Goal: Information Seeking & Learning: Understand process/instructions

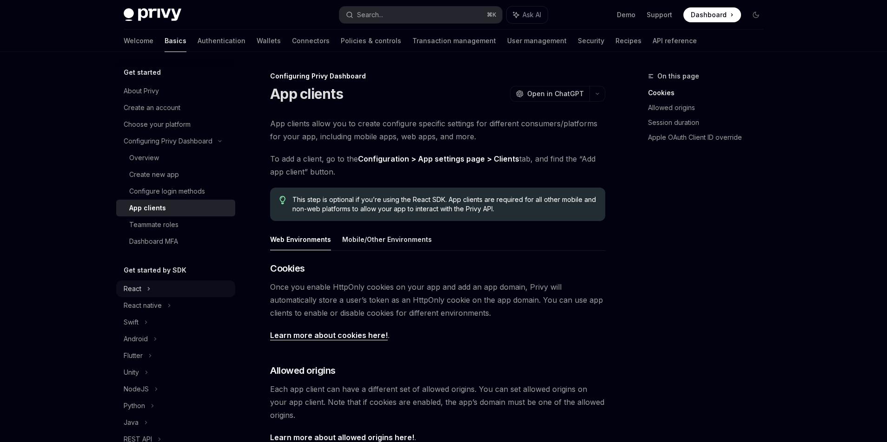
click at [148, 286] on icon at bounding box center [149, 288] width 4 height 11
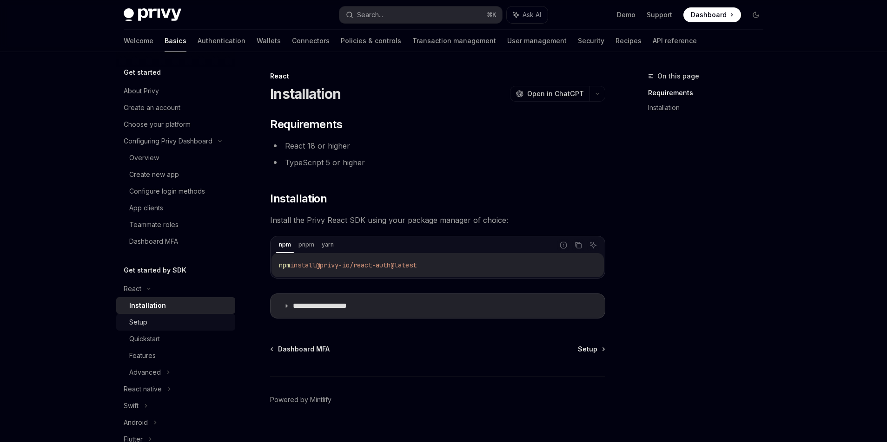
click at [153, 323] on div "Setup" at bounding box center [179, 322] width 100 height 11
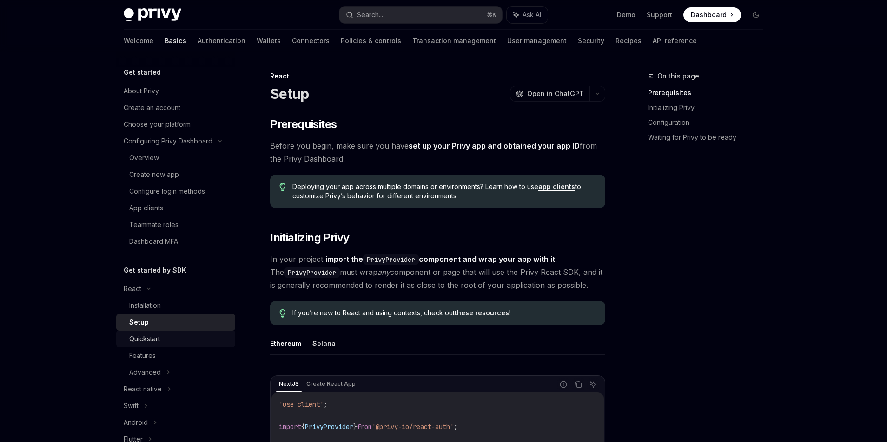
click at [153, 338] on div "Quickstart" at bounding box center [144, 339] width 31 height 11
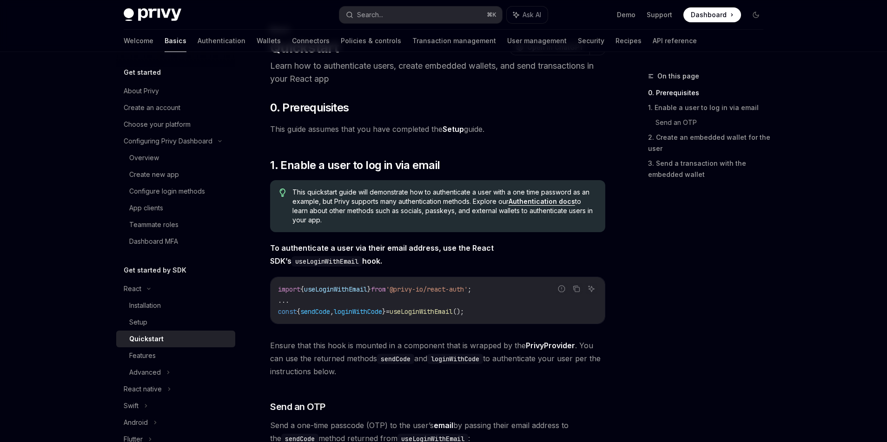
scroll to position [59, 0]
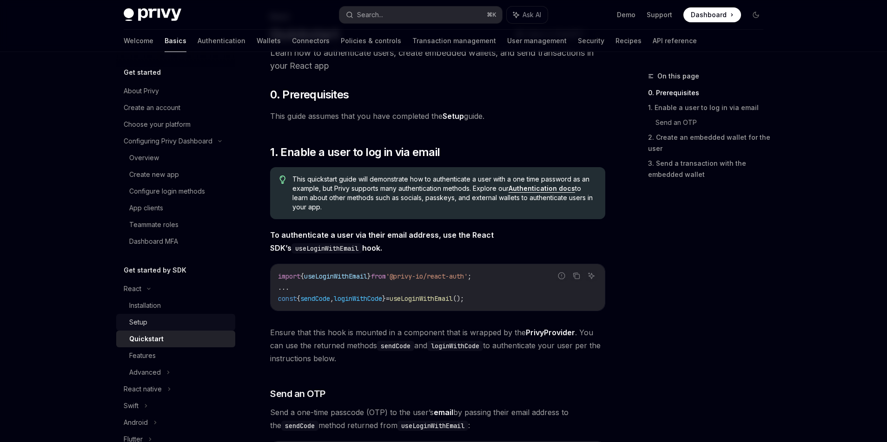
click at [152, 318] on div "Setup" at bounding box center [179, 322] width 100 height 11
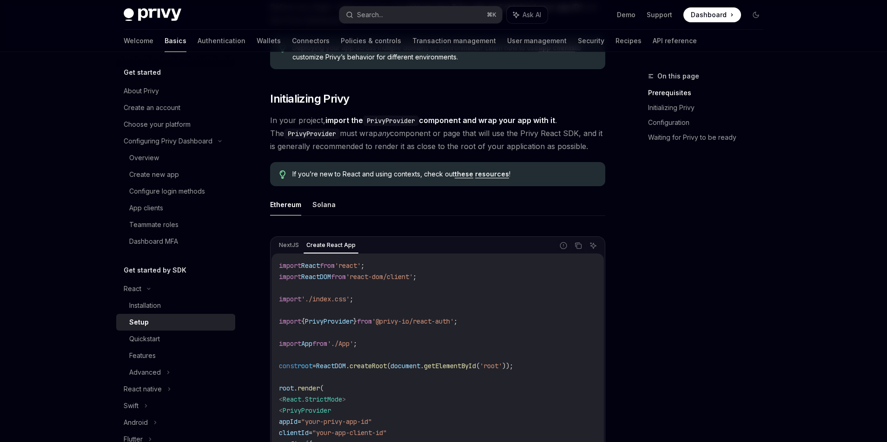
scroll to position [145, 0]
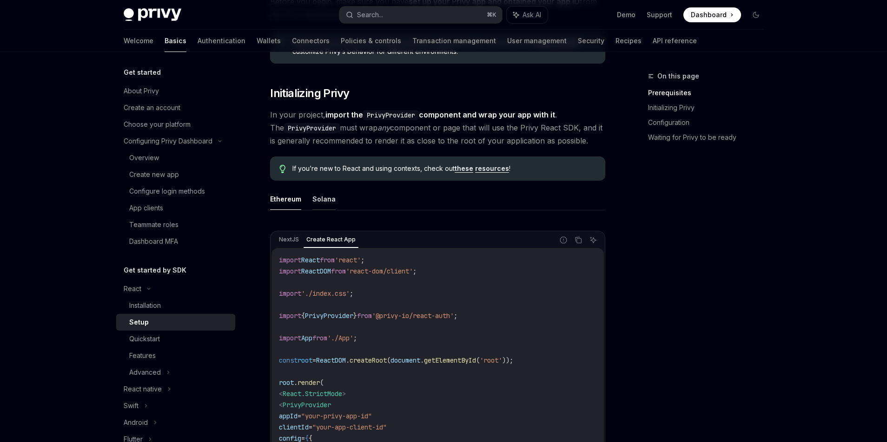
click at [317, 197] on button "Solana" at bounding box center [323, 199] width 23 height 22
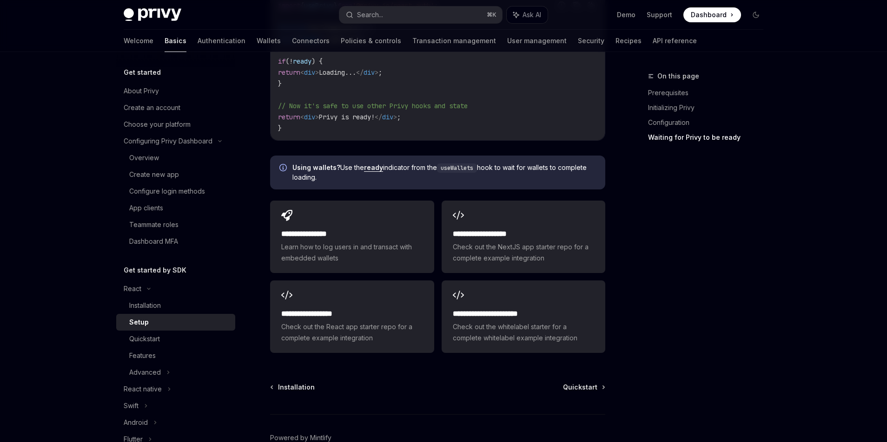
scroll to position [1142, 0]
click at [173, 340] on div "Quickstart" at bounding box center [179, 339] width 100 height 11
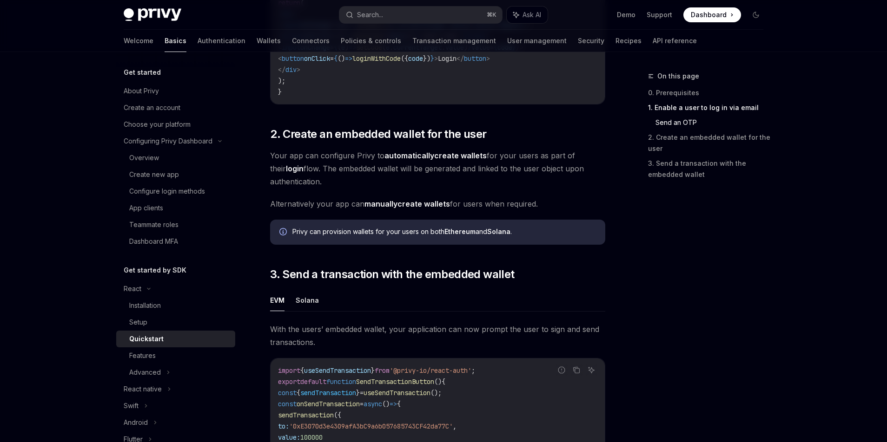
scroll to position [627, 0]
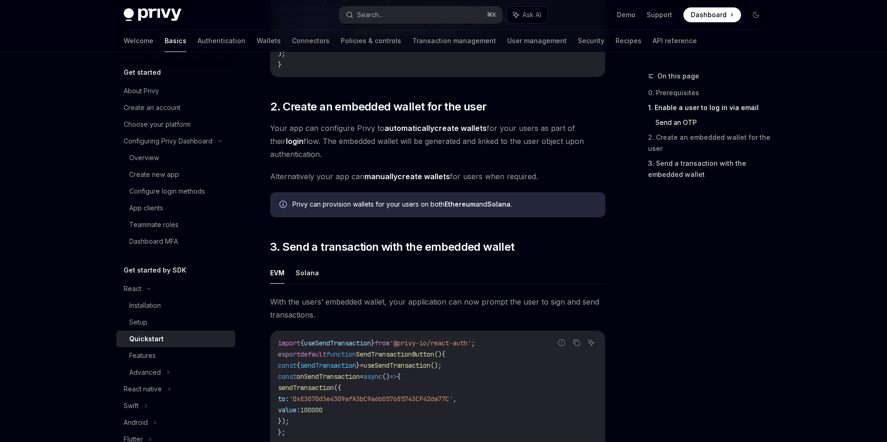
click at [668, 174] on link "3. Send a transaction with the embedded wallet" at bounding box center [709, 169] width 123 height 26
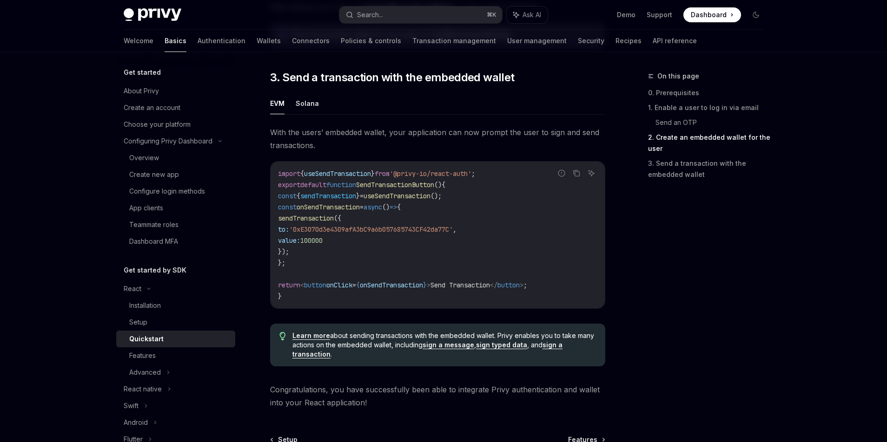
scroll to position [800, 0]
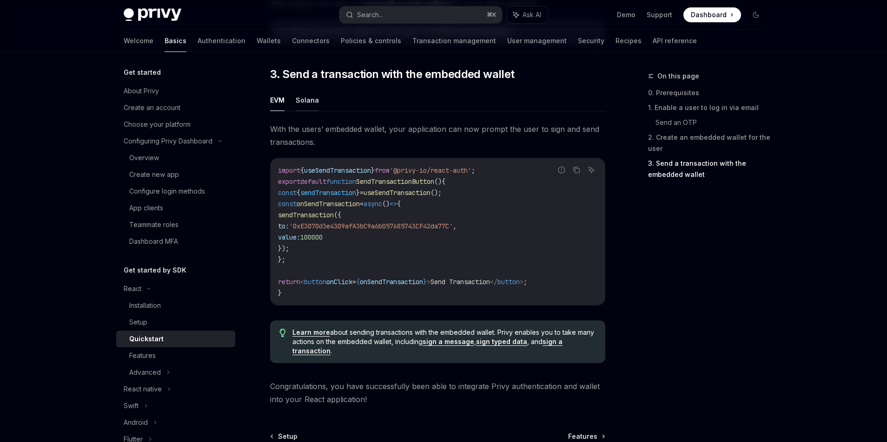
click at [312, 102] on button "Solana" at bounding box center [307, 100] width 23 height 22
type textarea "*"
